Goal: Task Accomplishment & Management: Manage account settings

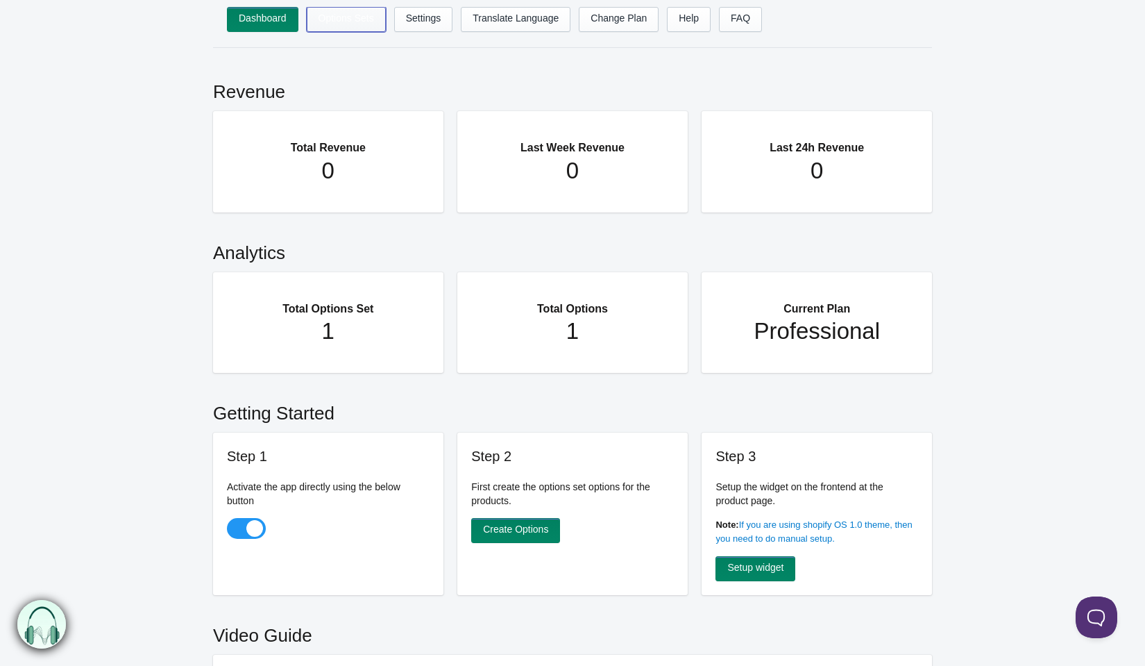
click at [357, 23] on link "Options Sets" at bounding box center [346, 19] width 79 height 25
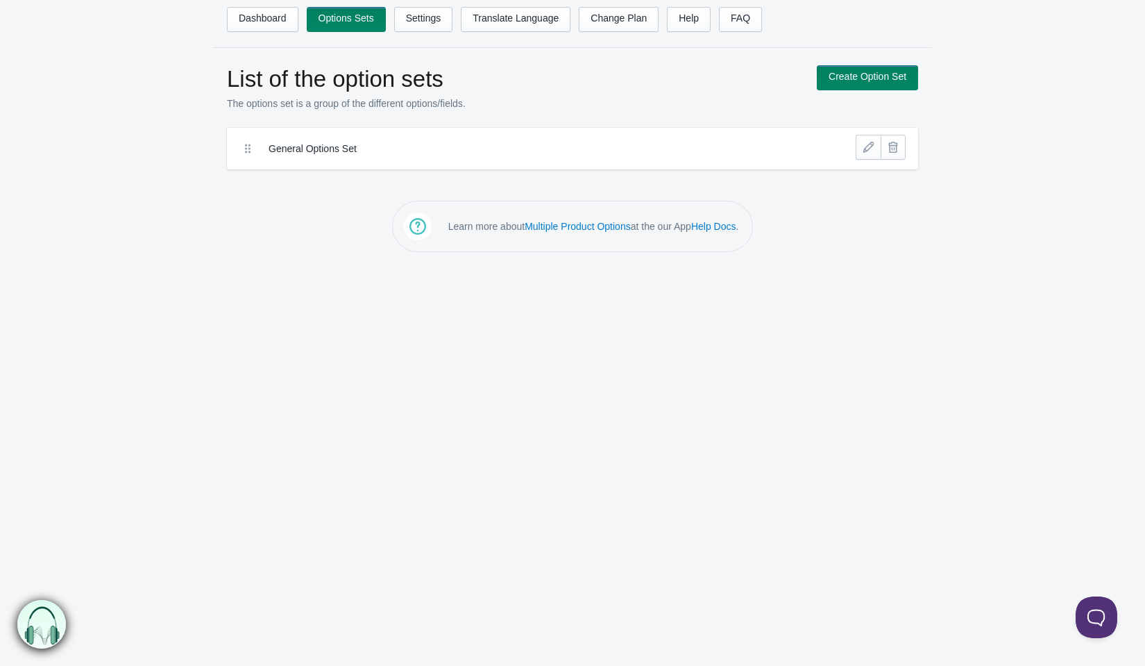
click at [868, 143] on link at bounding box center [868, 147] width 25 height 25
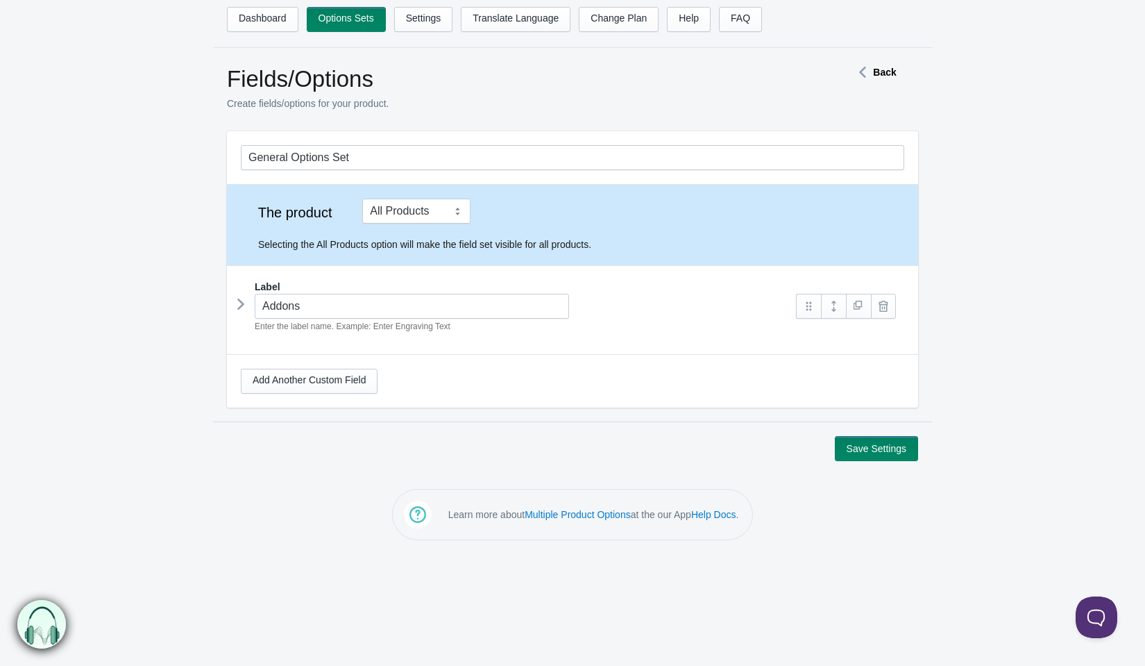
click at [241, 298] on icon at bounding box center [241, 304] width 0 height 21
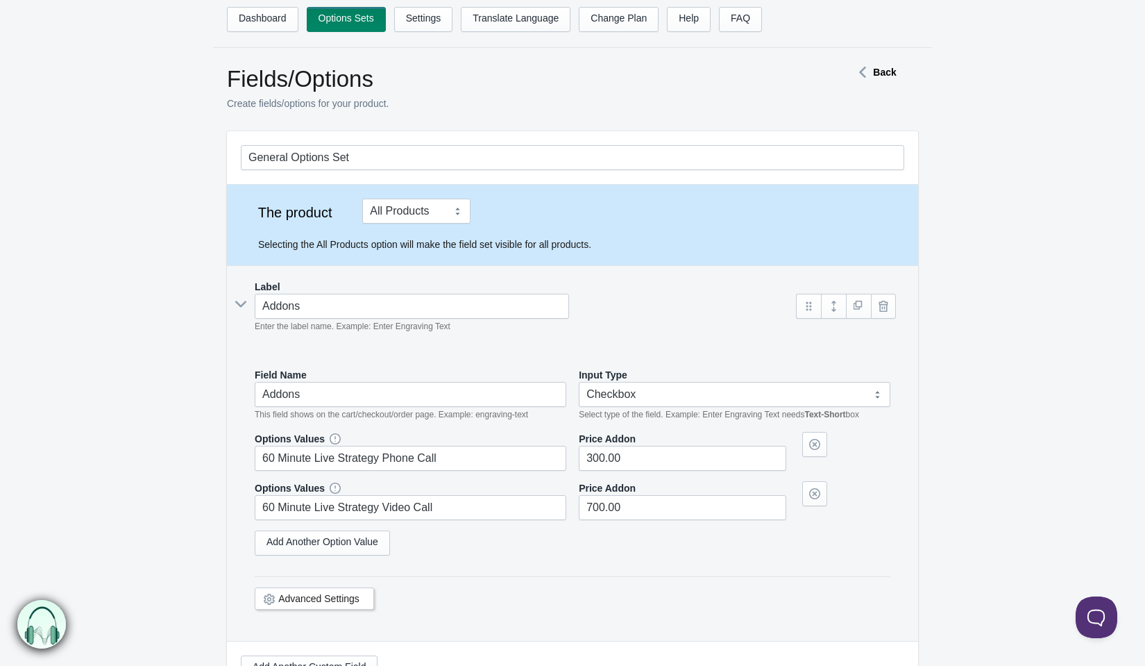
scroll to position [169, 0]
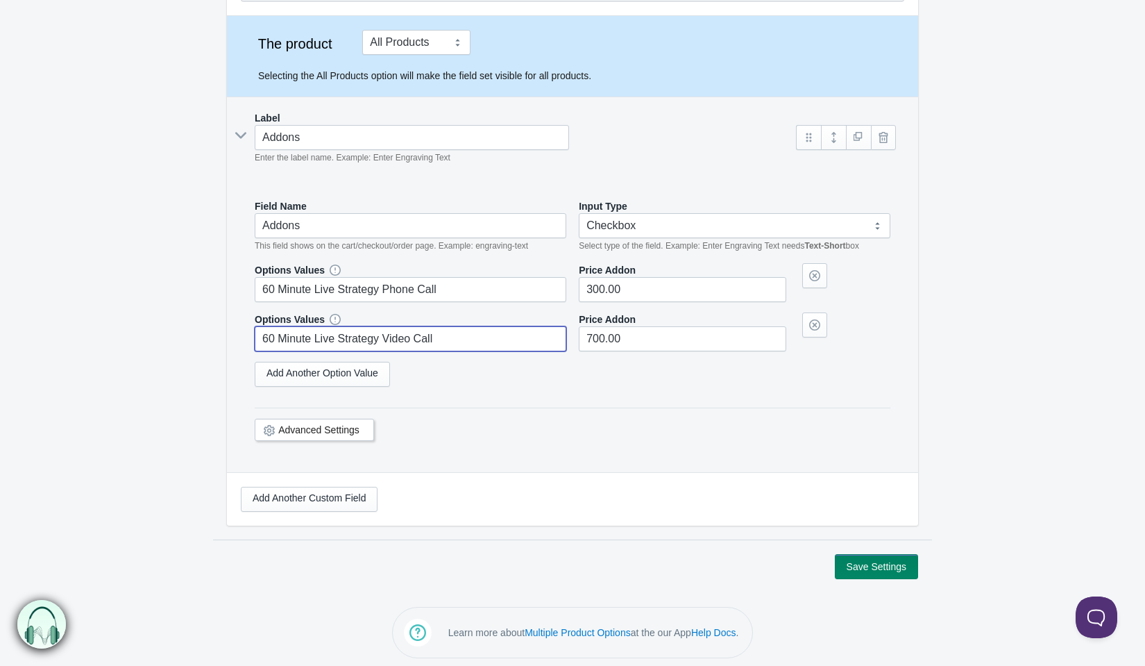
click at [475, 337] on input "60 Minute Live Strategy Video Call" at bounding box center [411, 338] width 312 height 25
click at [328, 430] on link "Advanced Settings" at bounding box center [318, 429] width 81 height 11
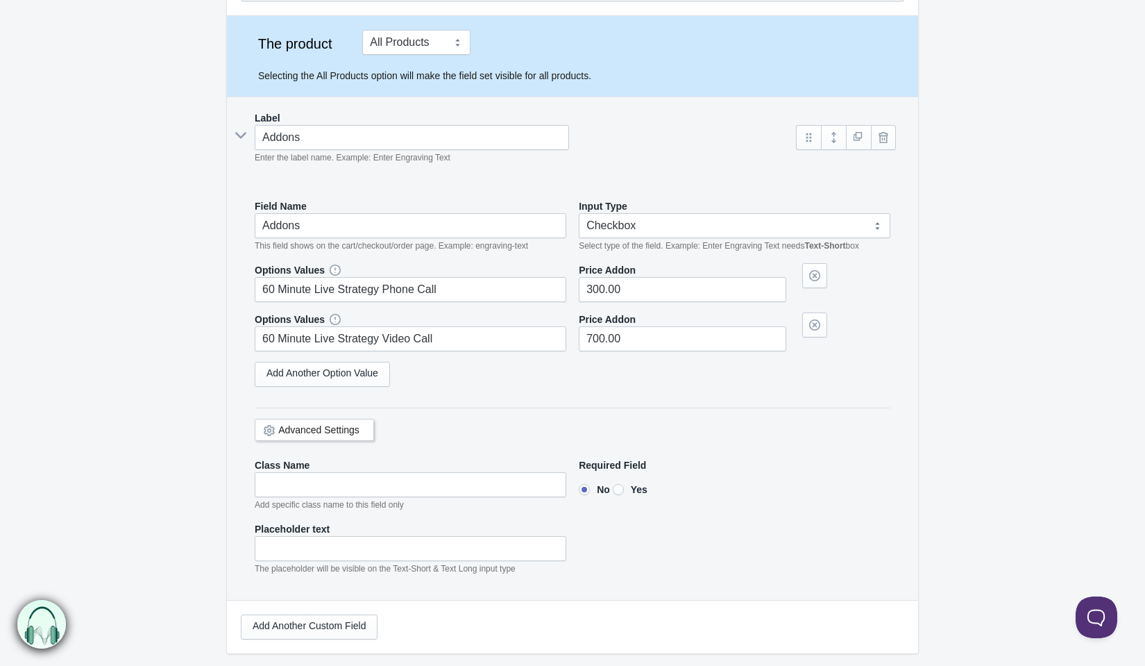
click at [328, 430] on link "Advanced Settings" at bounding box center [318, 429] width 81 height 11
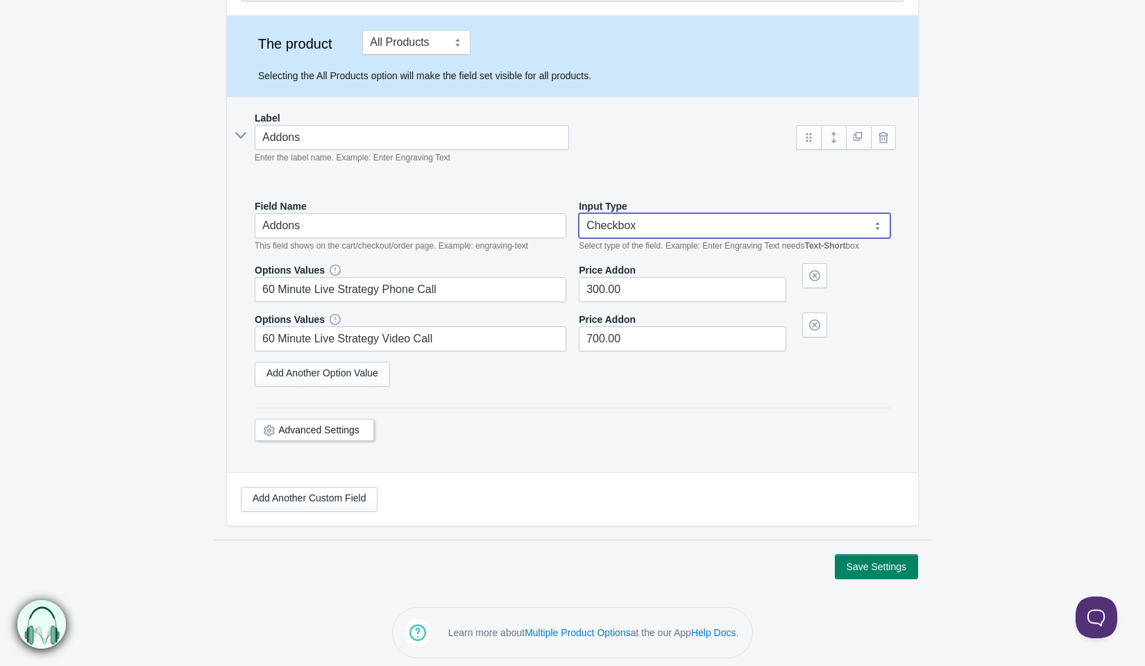
click at [664, 220] on select "Text-Short Text-Long Radio button Drop-down select Image Checkbox Datepicker" at bounding box center [735, 225] width 312 height 25
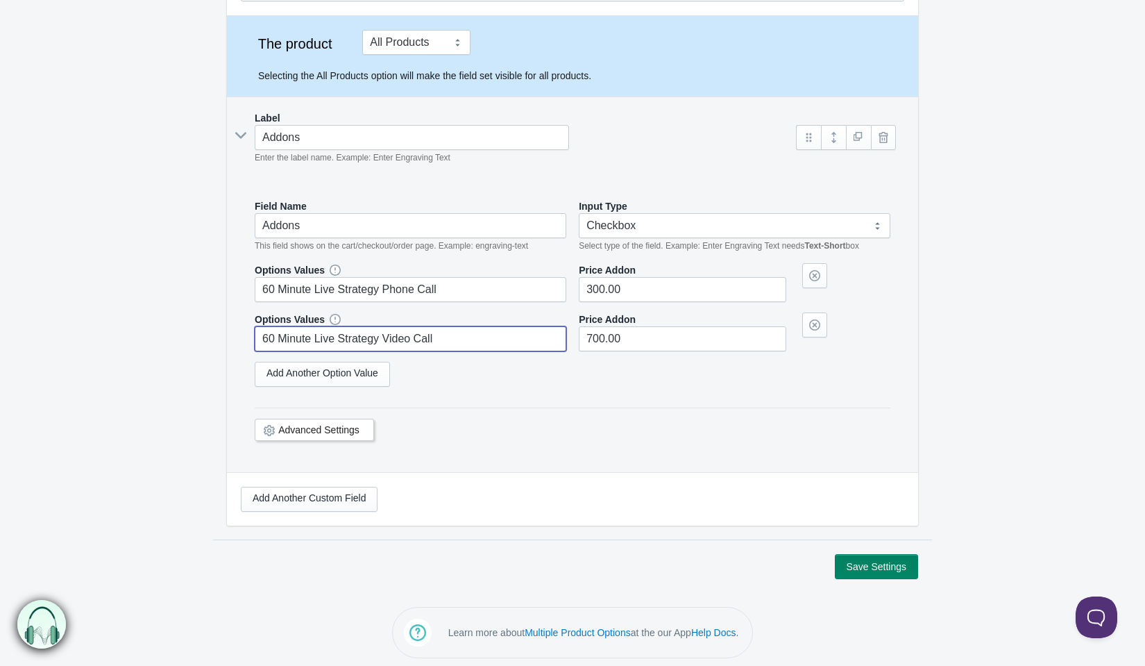
click at [330, 339] on input "60 Minute Live Strategy Video Call" at bounding box center [411, 338] width 312 height 25
drag, startPoint x: 316, startPoint y: 335, endPoint x: 227, endPoint y: 330, distance: 89.7
click at [227, 330] on div "Label Addons Enter the label name. Example: Enter Engraving Text Field Name" at bounding box center [572, 284] width 691 height 375
click at [330, 339] on input "Live Strategy Video Call" at bounding box center [411, 338] width 312 height 25
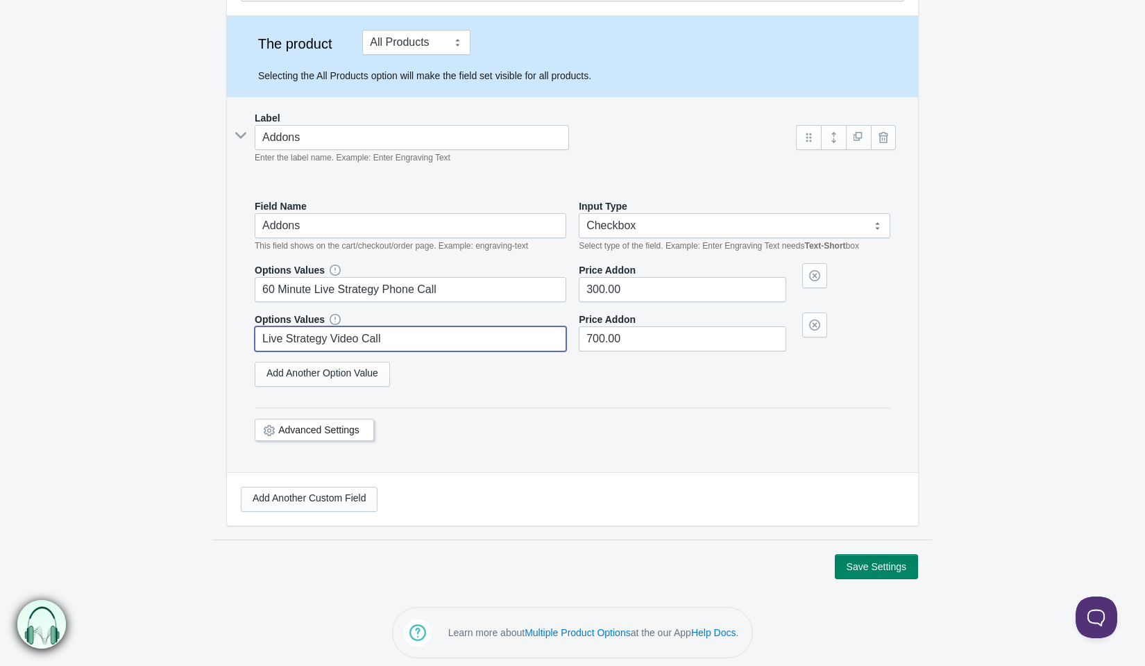
click at [296, 335] on input "Live Strategy Video Call" at bounding box center [411, 338] width 312 height 25
click at [359, 335] on input "Live Video Call" at bounding box center [411, 338] width 312 height 25
type input "Live Video Call (CURRENTLY SOLD OUT | WAITLIST FULL)"
click at [866, 554] on button "Save Settings" at bounding box center [876, 566] width 83 height 25
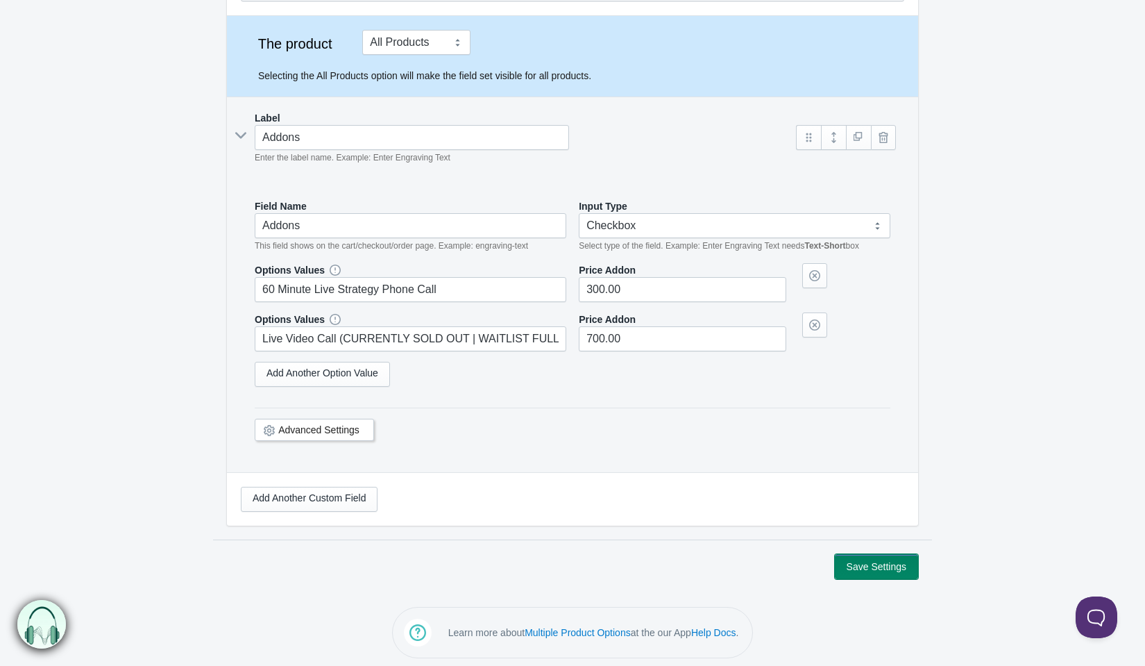
click at [869, 559] on button "Save Settings" at bounding box center [876, 566] width 83 height 25
